Goal: Manage account settings

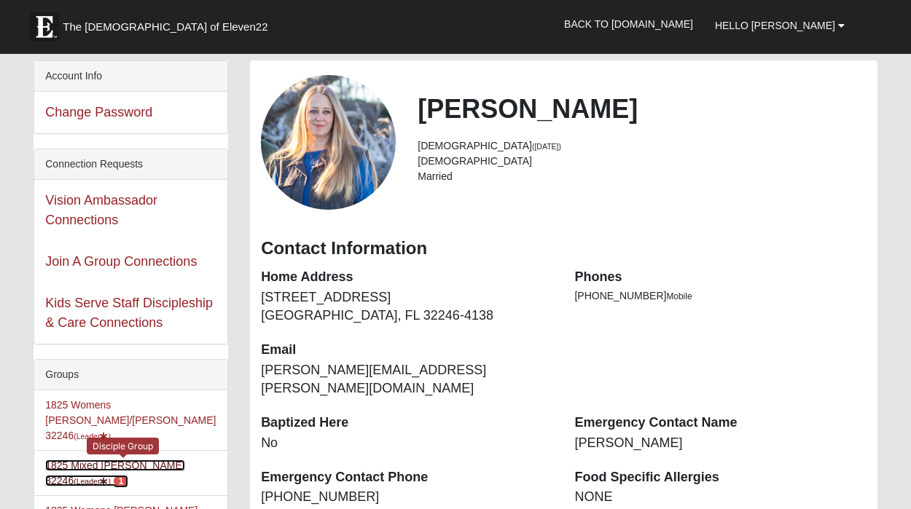
click at [114, 460] on link "1825 Mixed Annis 32246 (Leader ) 1" at bounding box center [114, 473] width 139 height 27
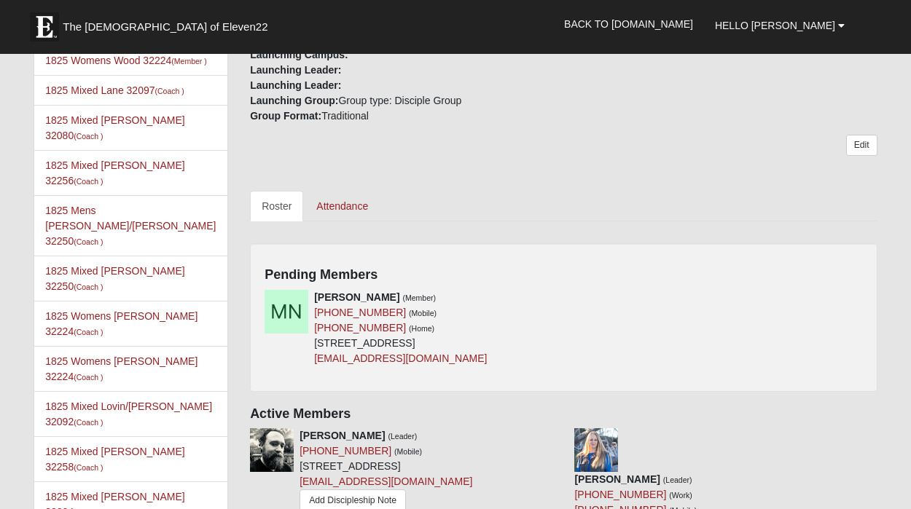
scroll to position [607, 0]
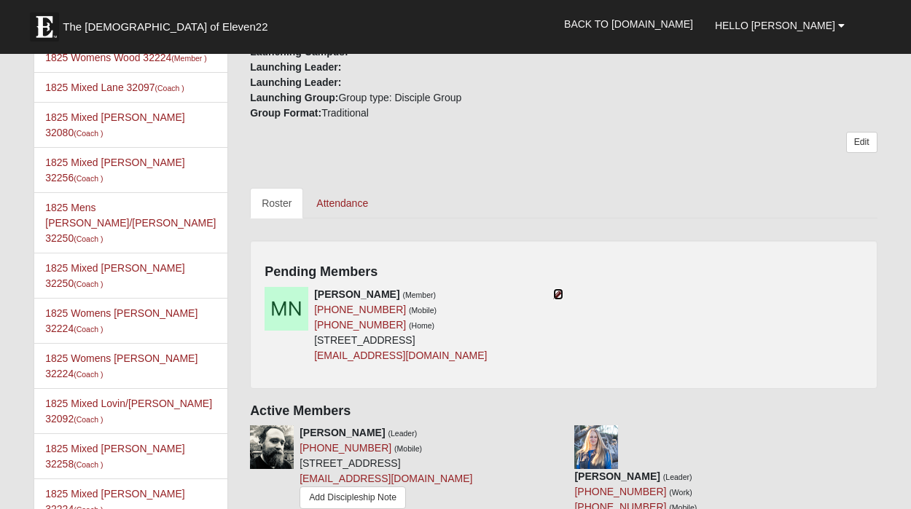
click at [559, 289] on icon at bounding box center [558, 294] width 10 height 10
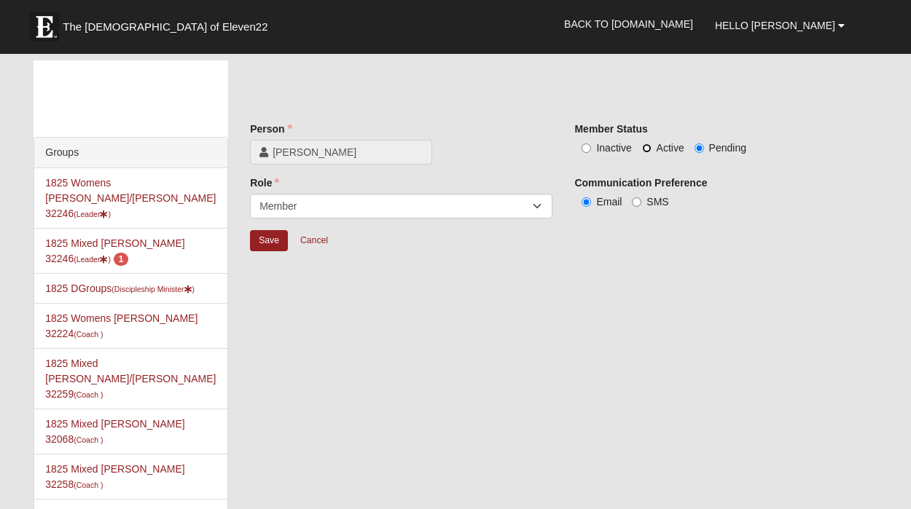
click at [645, 150] on input "Active" at bounding box center [646, 147] width 9 height 9
radio input "true"
click at [265, 245] on input "Save" at bounding box center [269, 240] width 38 height 21
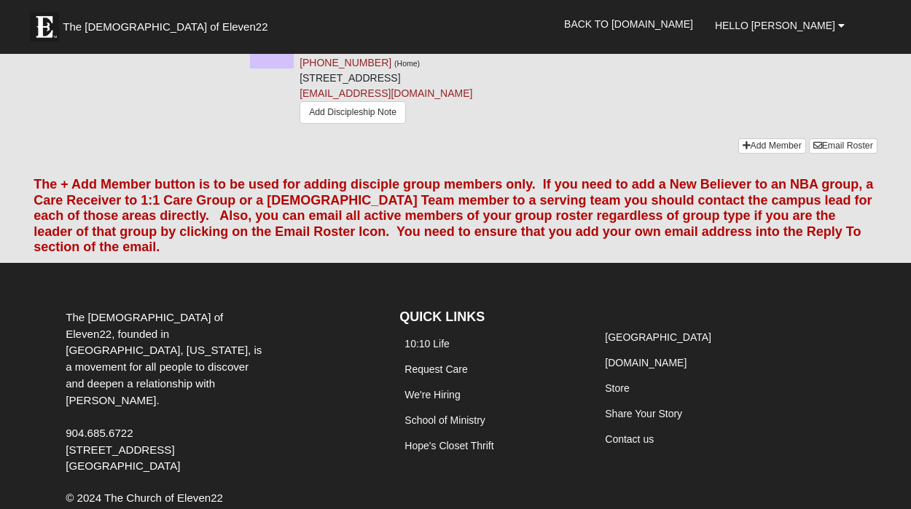
scroll to position [3249, 0]
